Goal: Task Accomplishment & Management: Manage account settings

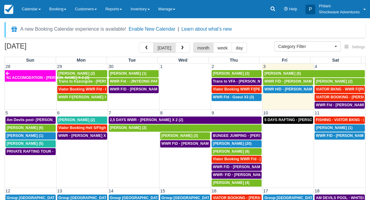
select select
click at [330, 66] on td "4" at bounding box center [339, 66] width 51 height 6
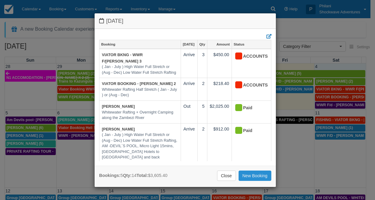
click at [255, 176] on link "New Booking" at bounding box center [254, 175] width 33 height 10
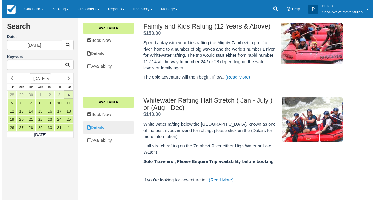
scroll to position [116, 0]
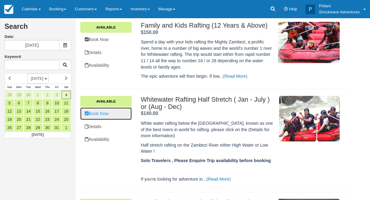
click at [104, 112] on link "Book Now" at bounding box center [105, 113] width 51 height 12
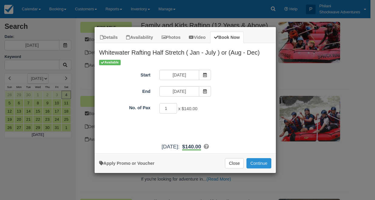
click at [255, 163] on button "Continue" at bounding box center [258, 163] width 25 height 10
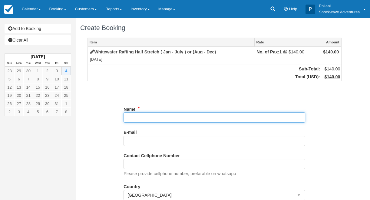
click at [141, 118] on input "Name" at bounding box center [215, 117] width 182 height 10
click at [140, 120] on input "Name" at bounding box center [215, 117] width 182 height 10
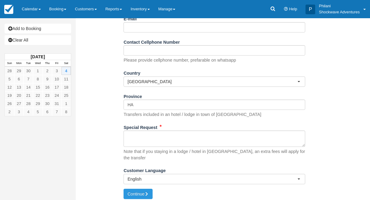
scroll to position [114, 0]
type input "WWR F/d - [PERSON_NAME]"
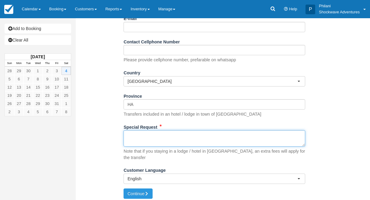
click at [152, 141] on textarea "Special Request" at bounding box center [215, 138] width 182 height 16
type textarea "p"
type textarea "own transport Agent: Obert"
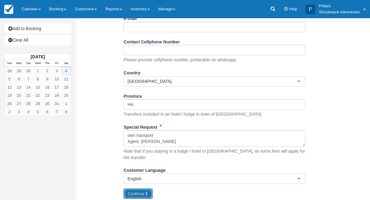
click at [137, 192] on button "Continue" at bounding box center [138, 193] width 29 height 10
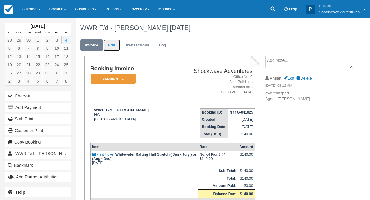
click at [114, 48] on link "Edit" at bounding box center [112, 45] width 16 height 12
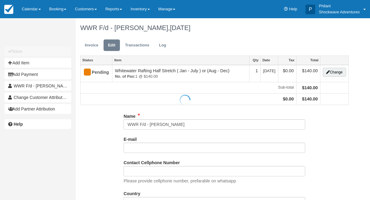
click at [333, 75] on div at bounding box center [185, 100] width 370 height 200
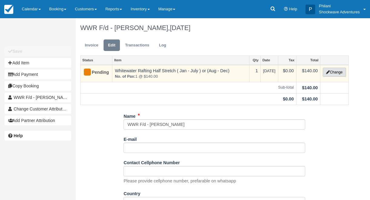
click at [335, 71] on button "Change" at bounding box center [334, 72] width 23 height 9
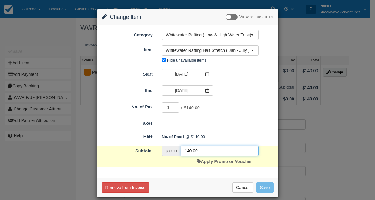
click at [187, 150] on input "140.00" at bounding box center [220, 150] width 78 height 10
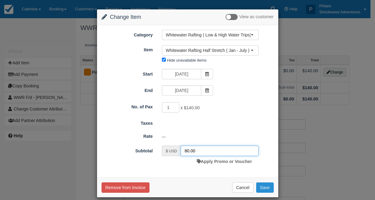
type input "80.00"
click at [263, 189] on button "Save" at bounding box center [265, 187] width 18 height 10
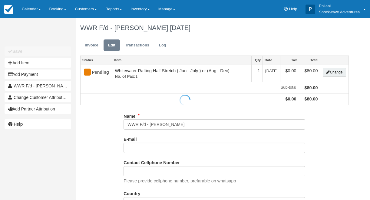
click at [332, 75] on div at bounding box center [185, 100] width 370 height 200
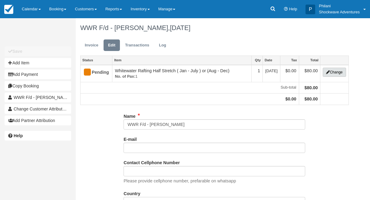
click at [333, 73] on button "Change" at bounding box center [334, 72] width 23 height 9
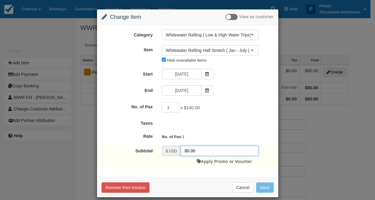
click at [184, 149] on input "80.00" at bounding box center [220, 150] width 78 height 10
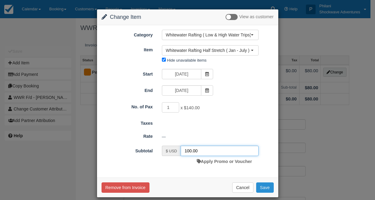
type input "100.00"
click at [256, 187] on button "Save" at bounding box center [265, 187] width 18 height 10
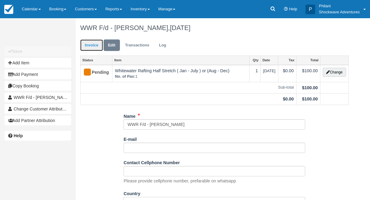
click at [93, 47] on link "Invoice" at bounding box center [91, 45] width 23 height 12
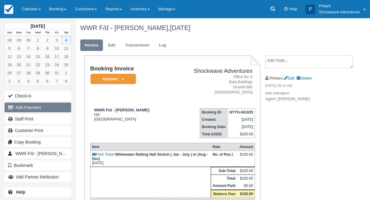
click at [38, 106] on button "Add Payment" at bounding box center [38, 107] width 67 height 10
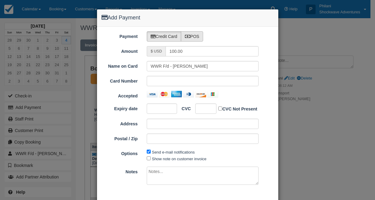
type input "10/04/25"
click at [194, 35] on label "POS" at bounding box center [192, 36] width 22 height 10
radio input "true"
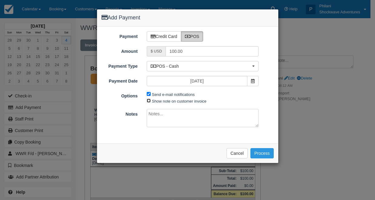
click at [148, 101] on input "Show note on customer invoice" at bounding box center [149, 100] width 4 height 4
checkbox input "true"
click at [151, 94] on span "Send e-mail notifications" at bounding box center [172, 94] width 51 height 7
click at [150, 95] on input "Send e-mail notifications" at bounding box center [149, 94] width 4 height 4
checkbox input "false"
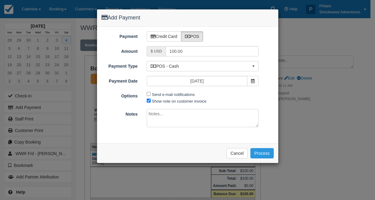
click at [153, 111] on textarea at bounding box center [203, 118] width 112 height 18
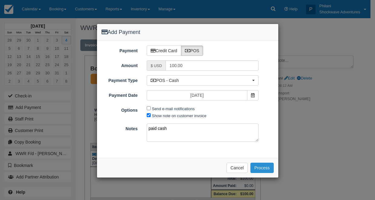
type textarea "paid cash"
click at [259, 168] on button "Process" at bounding box center [261, 167] width 23 height 10
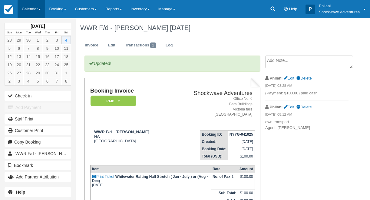
click at [33, 6] on link "Calendar" at bounding box center [32, 9] width 28 height 18
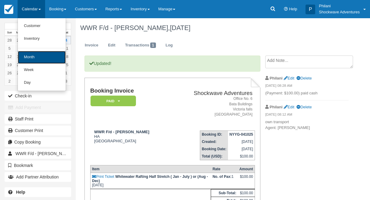
click at [41, 60] on link "Month" at bounding box center [42, 57] width 48 height 13
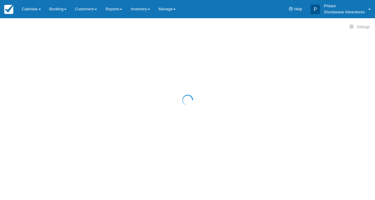
select select
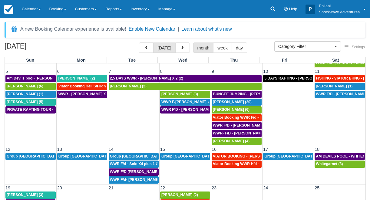
scroll to position [74, 0]
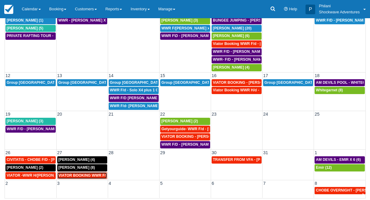
click at [98, 174] on span "VIATOR BOOKING WWR F/[PERSON_NAME] X1 (1)" at bounding box center [103, 175] width 90 height 4
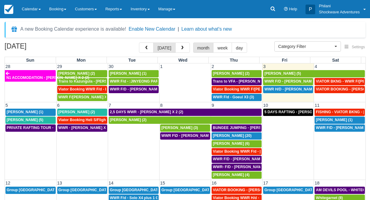
select select
click at [185, 128] on span "[PERSON_NAME] (3)" at bounding box center [179, 127] width 37 height 4
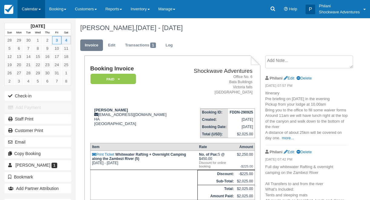
click at [32, 11] on link "Calendar" at bounding box center [32, 9] width 28 height 18
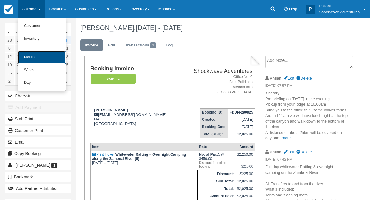
click at [33, 57] on link "Month" at bounding box center [42, 57] width 48 height 13
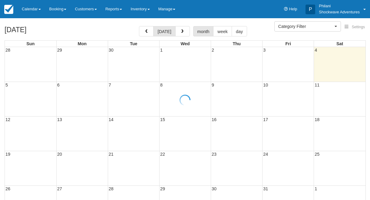
select select
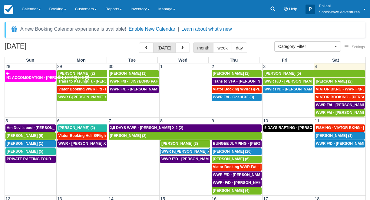
click at [187, 152] on span "WWR F/[PERSON_NAME] x 2 (2)" at bounding box center [189, 151] width 57 height 4
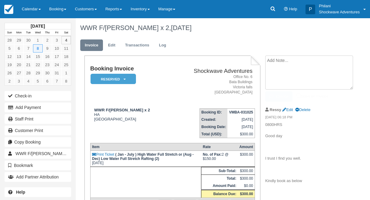
click at [279, 66] on textarea at bounding box center [309, 72] width 88 height 34
type textarea "a"
type textarea "Agent: Mavigo"
click at [296, 94] on div "Create Show on invoice" at bounding box center [306, 96] width 83 height 10
click at [299, 95] on input "Show on invoice" at bounding box center [299, 95] width 4 height 4
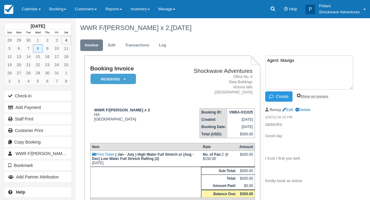
checkbox input "true"
click at [284, 97] on button "Create" at bounding box center [278, 96] width 27 height 10
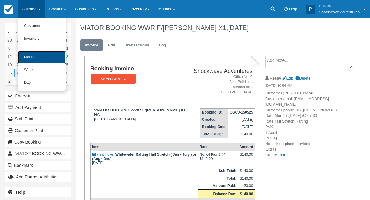
click at [36, 55] on link "Month" at bounding box center [42, 57] width 48 height 13
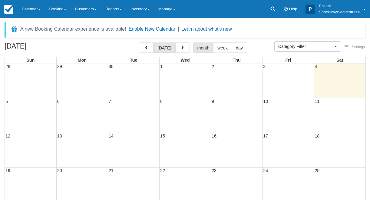
select select
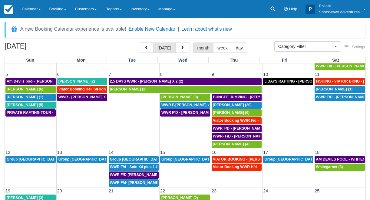
scroll to position [38, 0]
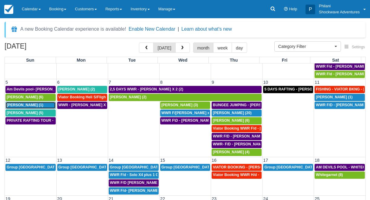
click at [41, 104] on div "Don Carlson (1)" at bounding box center [31, 105] width 48 height 5
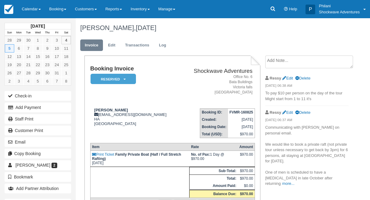
click at [337, 174] on p "Communicating with Philani on personal email. We would like to book a private r…" at bounding box center [306, 155] width 83 height 62
click at [294, 181] on link "more..." at bounding box center [288, 183] width 12 height 5
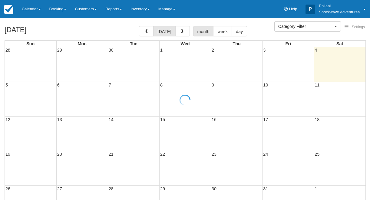
select select
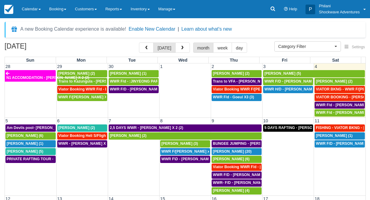
scroll to position [27, 0]
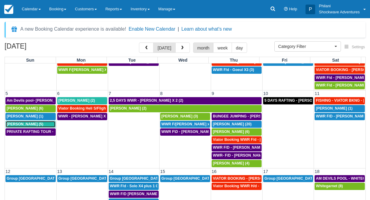
click at [32, 123] on span "[PERSON_NAME] (5)" at bounding box center [25, 124] width 37 height 4
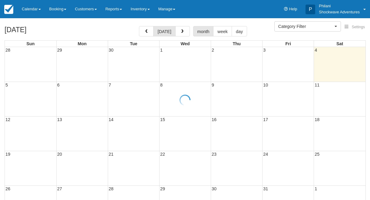
select select
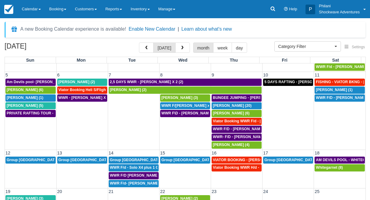
scroll to position [49, 0]
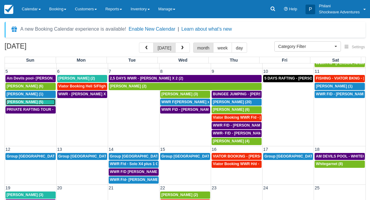
click at [25, 104] on span "[PERSON_NAME] (5)" at bounding box center [25, 102] width 37 height 4
